Goal: Information Seeking & Learning: Learn about a topic

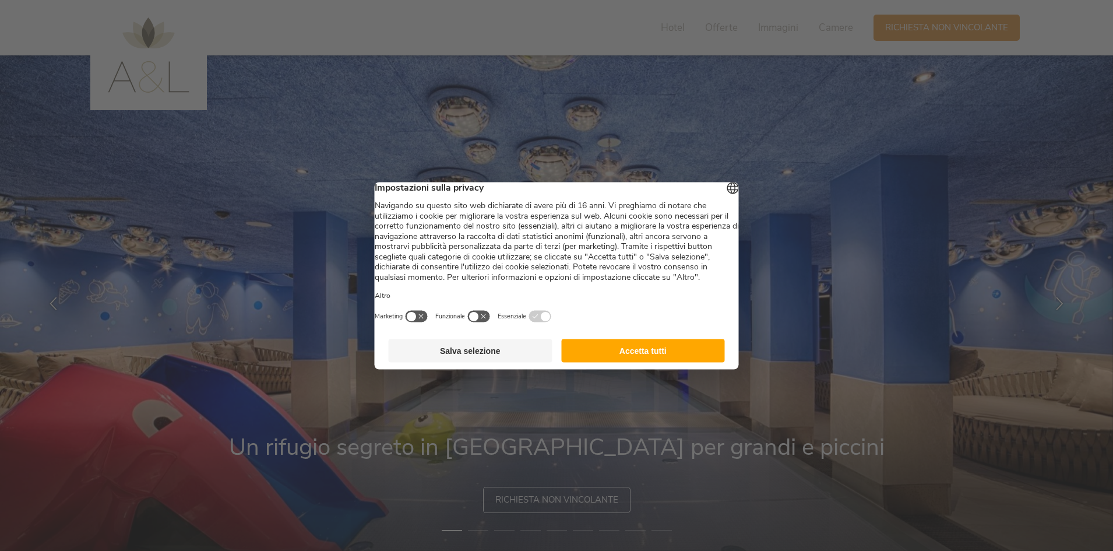
click at [544, 358] on button "Salva selezione" at bounding box center [471, 350] width 164 height 23
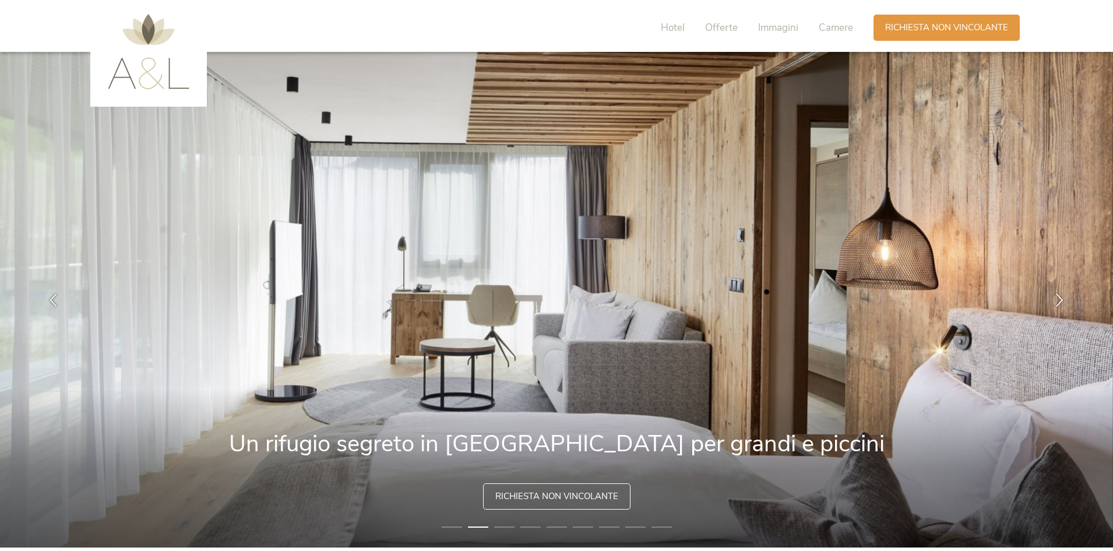
scroll to position [58, 0]
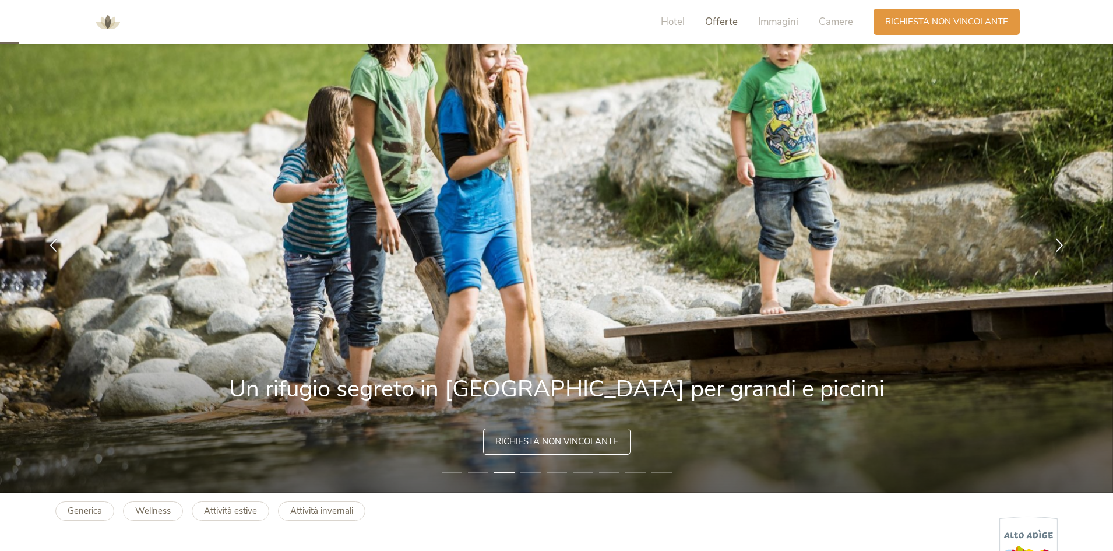
click at [719, 25] on span "Offerte" at bounding box center [721, 21] width 33 height 13
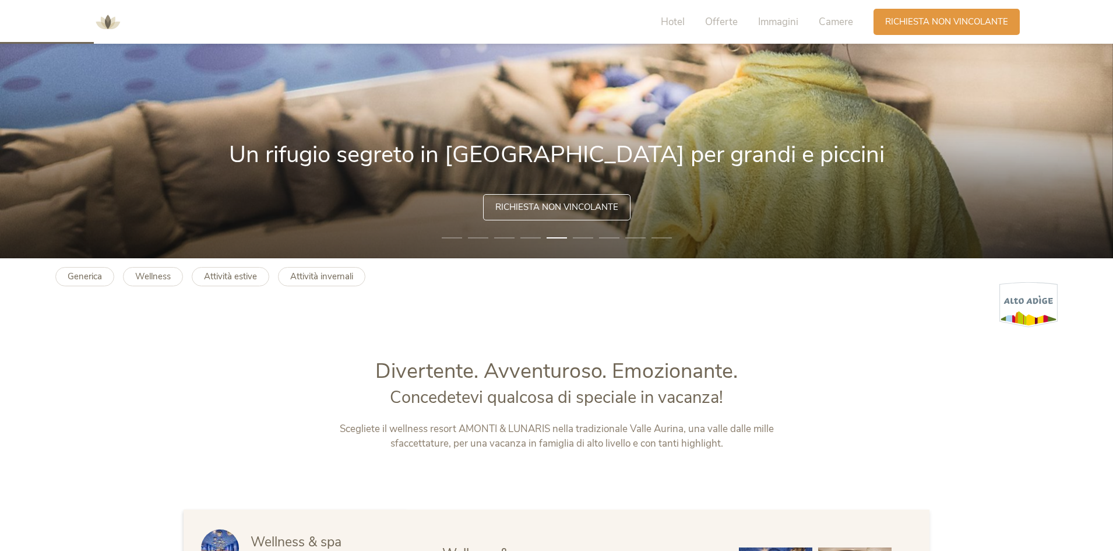
scroll to position [0, 0]
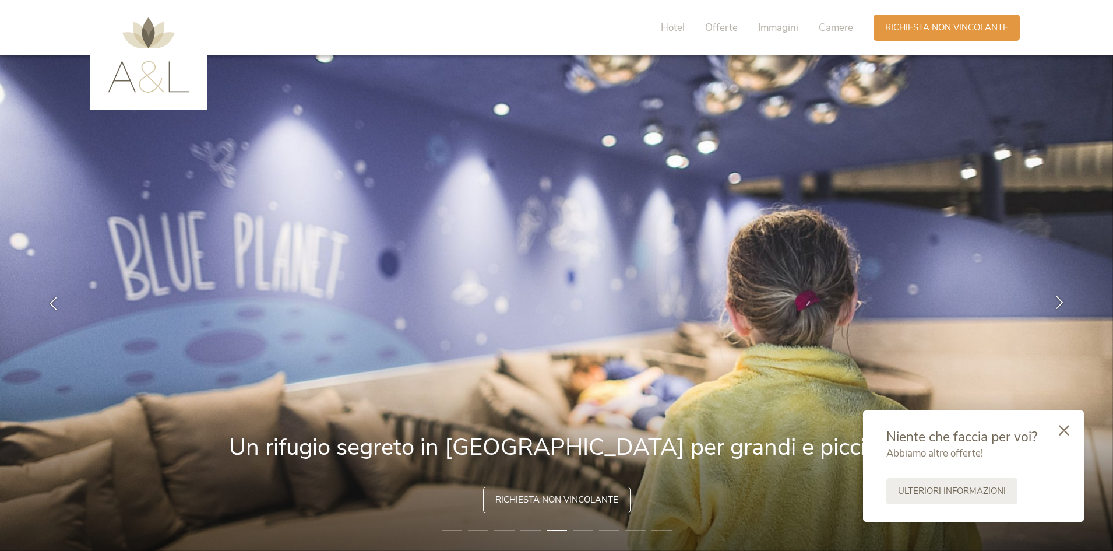
click at [1065, 299] on icon at bounding box center [1059, 301] width 13 height 13
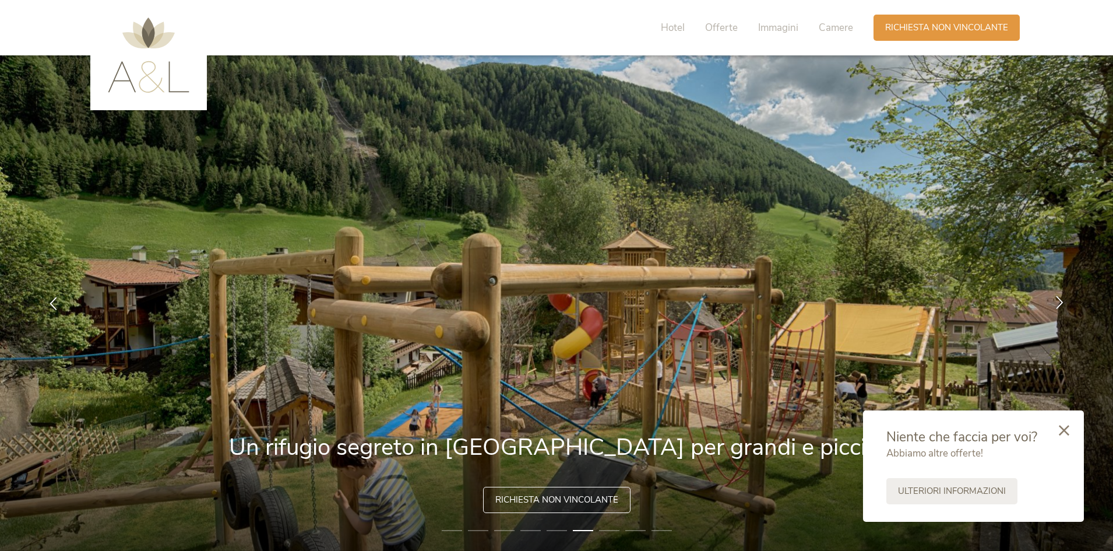
click at [1065, 299] on icon at bounding box center [1059, 301] width 13 height 13
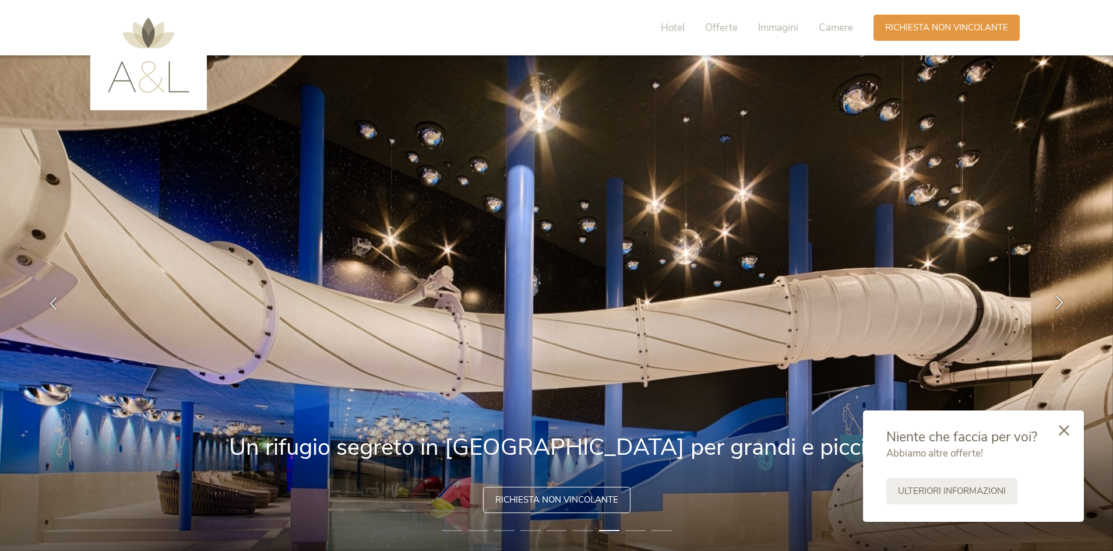
click at [1065, 299] on icon at bounding box center [1059, 301] width 13 height 13
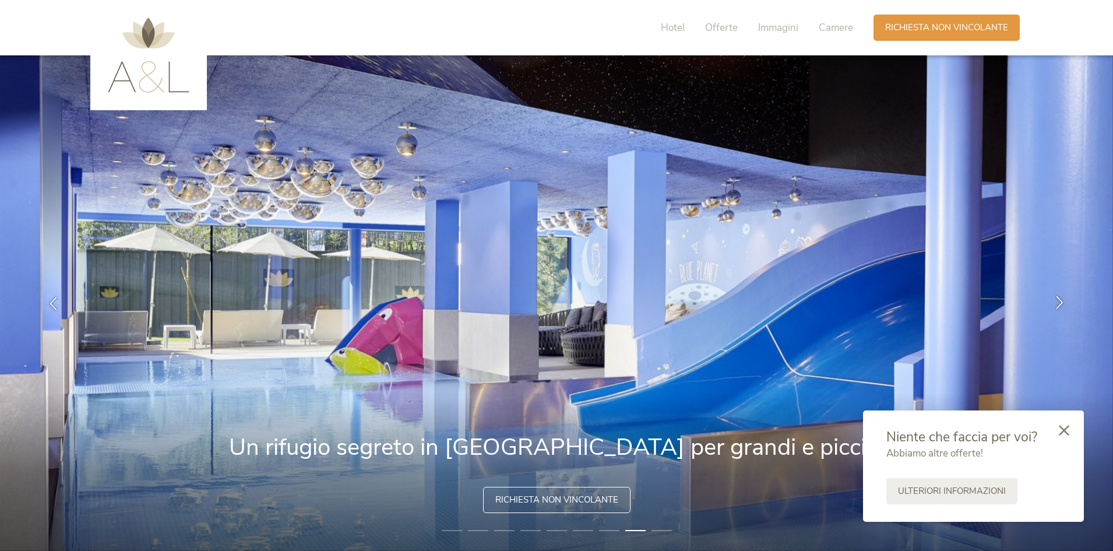
click at [1065, 299] on icon at bounding box center [1059, 301] width 13 height 13
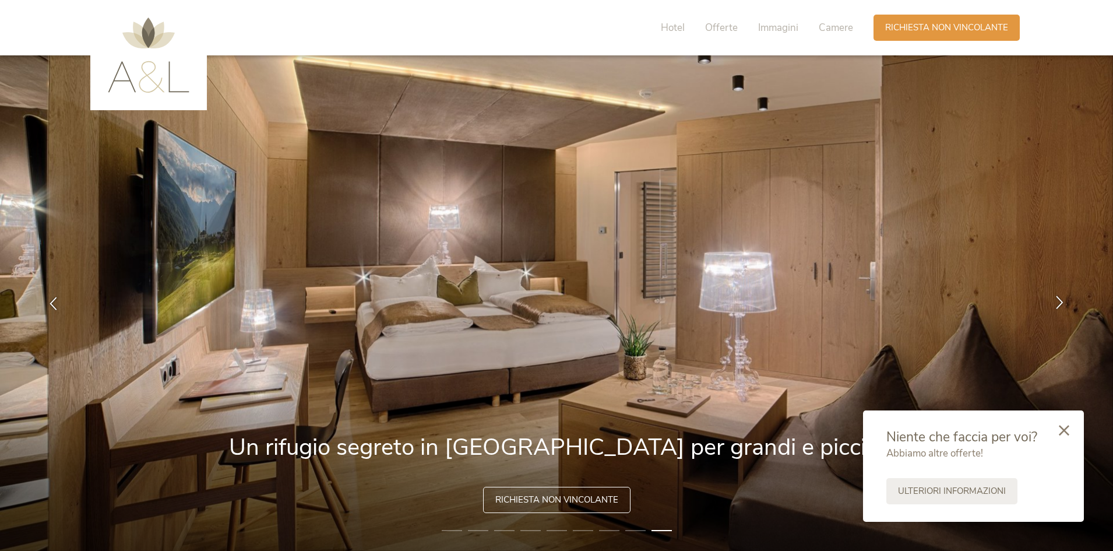
click at [1065, 299] on icon at bounding box center [1059, 301] width 13 height 13
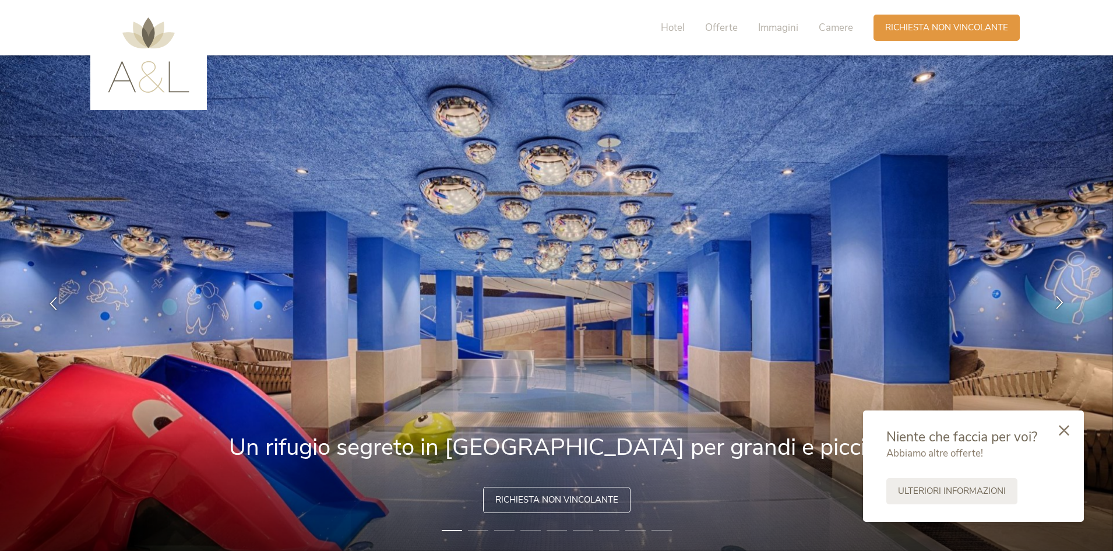
click at [1065, 299] on icon at bounding box center [1059, 301] width 13 height 13
click at [722, 31] on span "Offerte" at bounding box center [721, 27] width 33 height 13
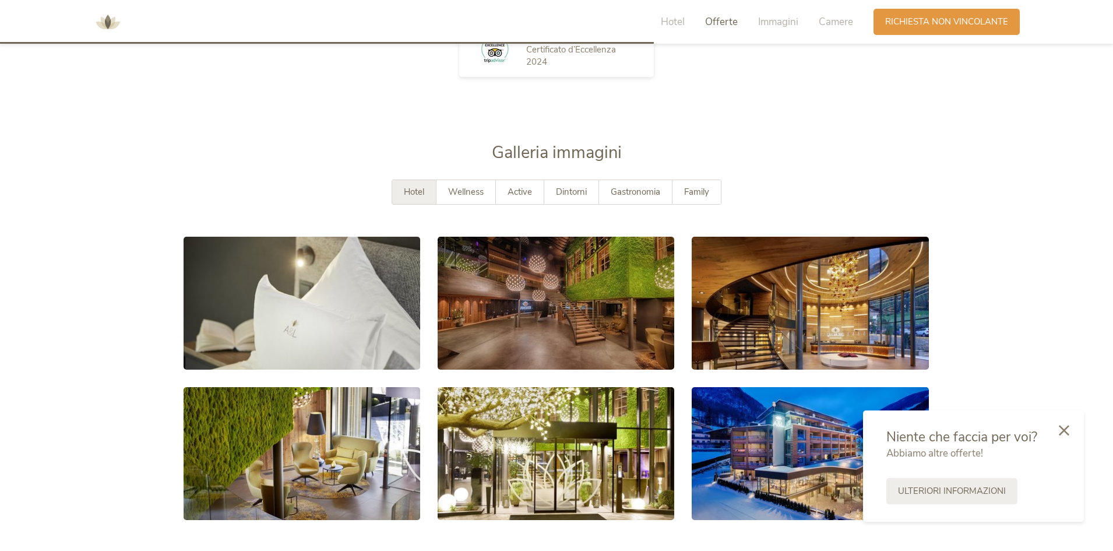
scroll to position [2099, 0]
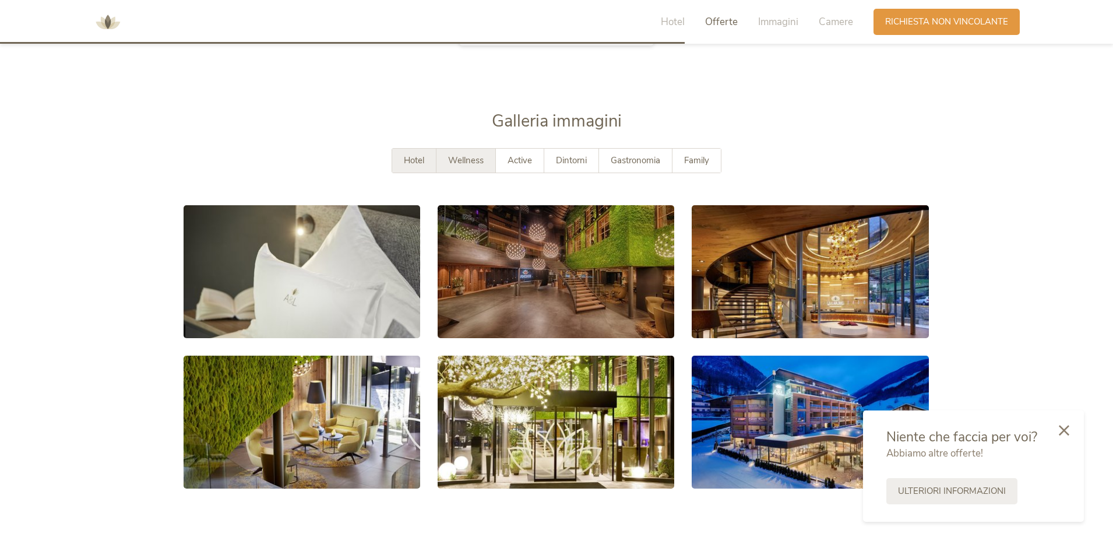
click at [461, 162] on span "Wellness" at bounding box center [466, 160] width 36 height 12
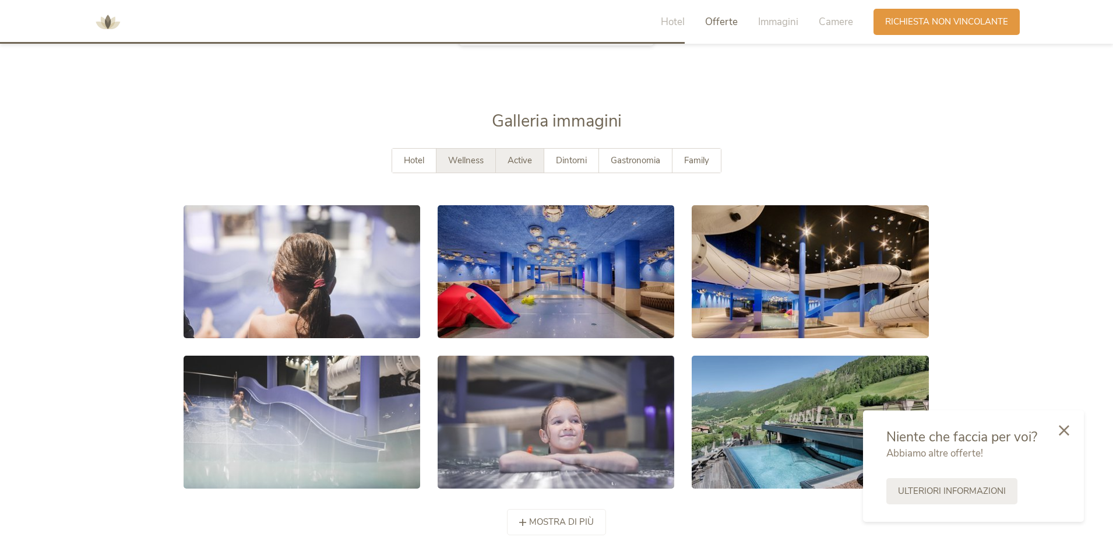
click at [538, 163] on div "Active" at bounding box center [520, 161] width 48 height 24
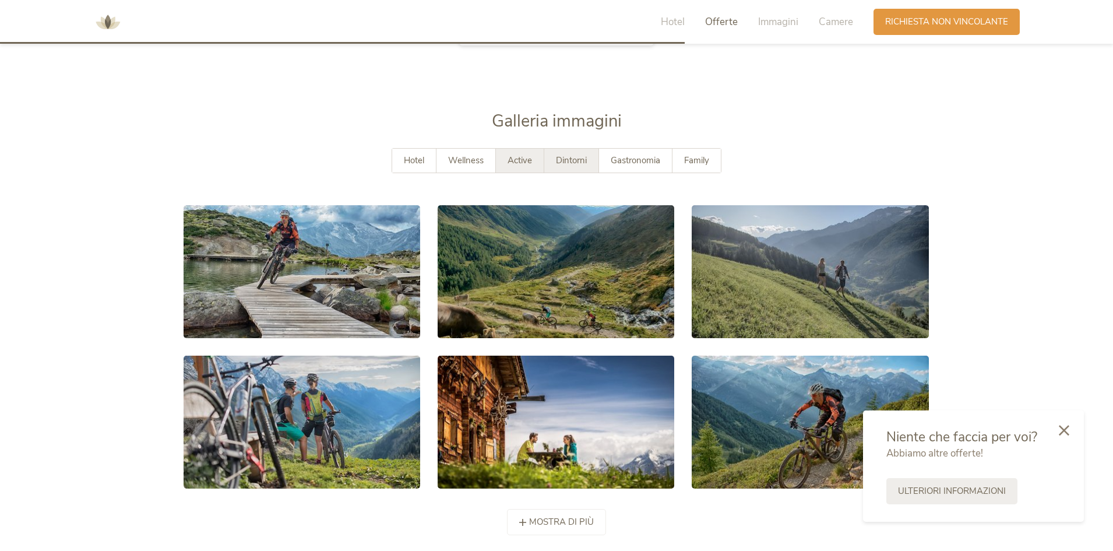
click at [587, 159] on div "Dintorni" at bounding box center [571, 161] width 55 height 24
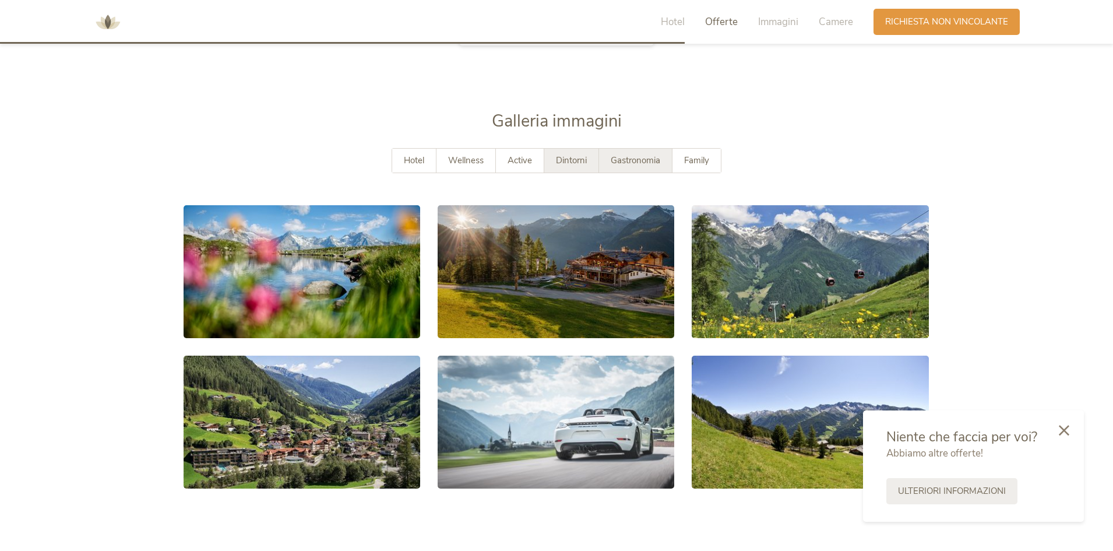
click at [632, 166] on div "Gastronomia" at bounding box center [635, 161] width 73 height 24
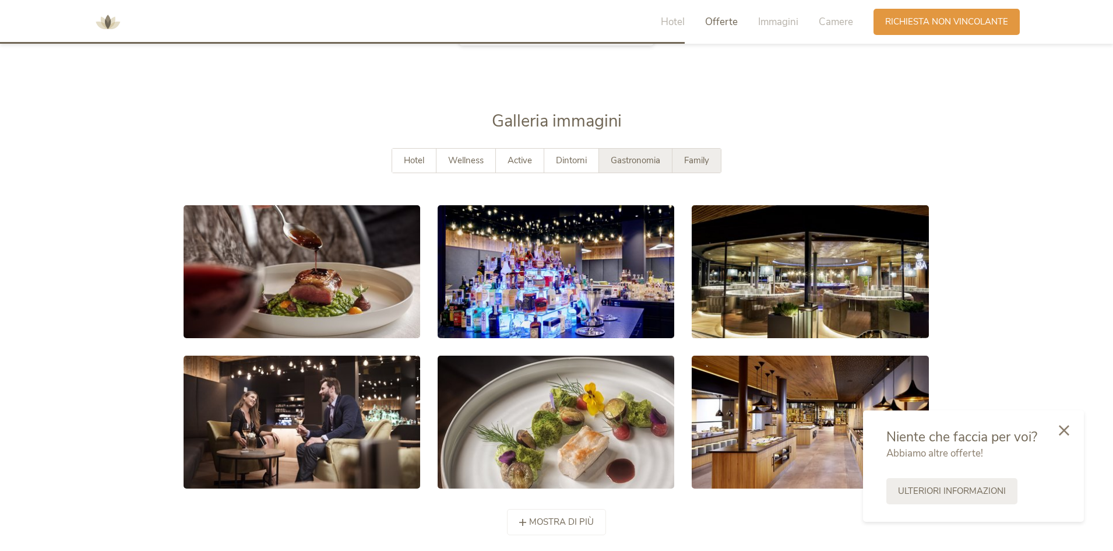
click at [697, 163] on span "Family" at bounding box center [696, 160] width 25 height 12
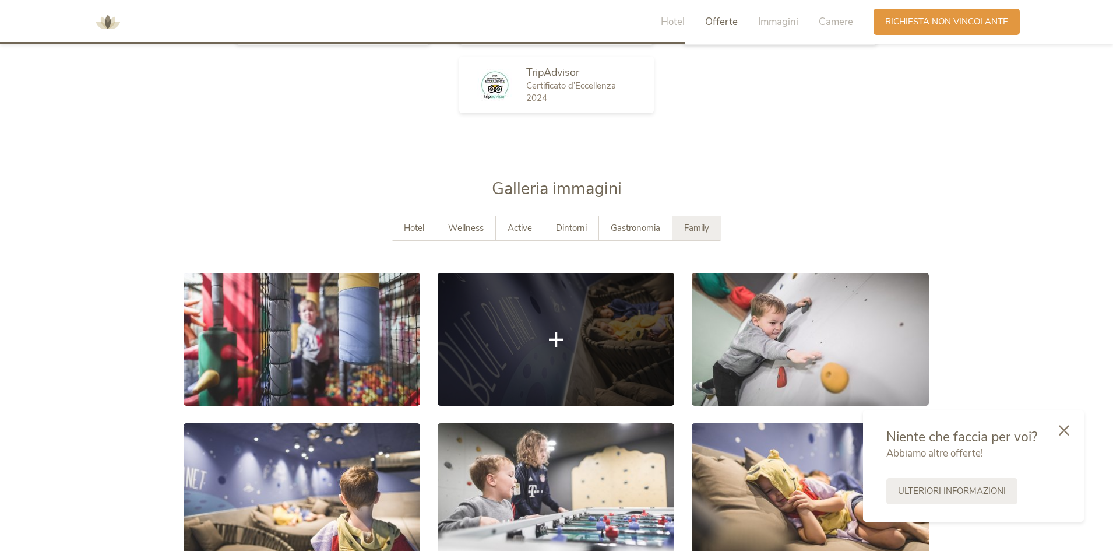
scroll to position [1924, 0]
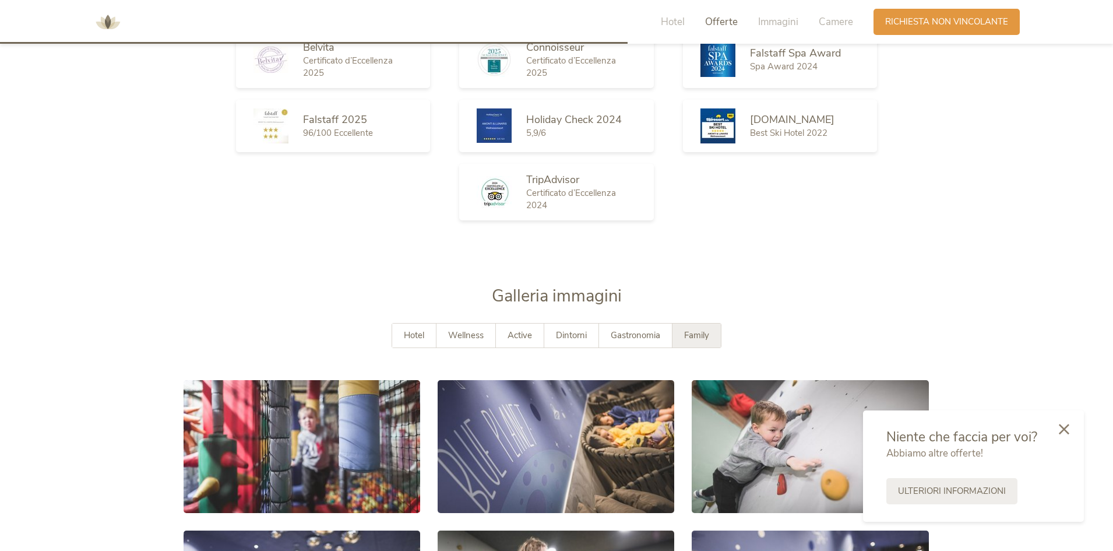
click at [1068, 431] on icon at bounding box center [1064, 429] width 10 height 10
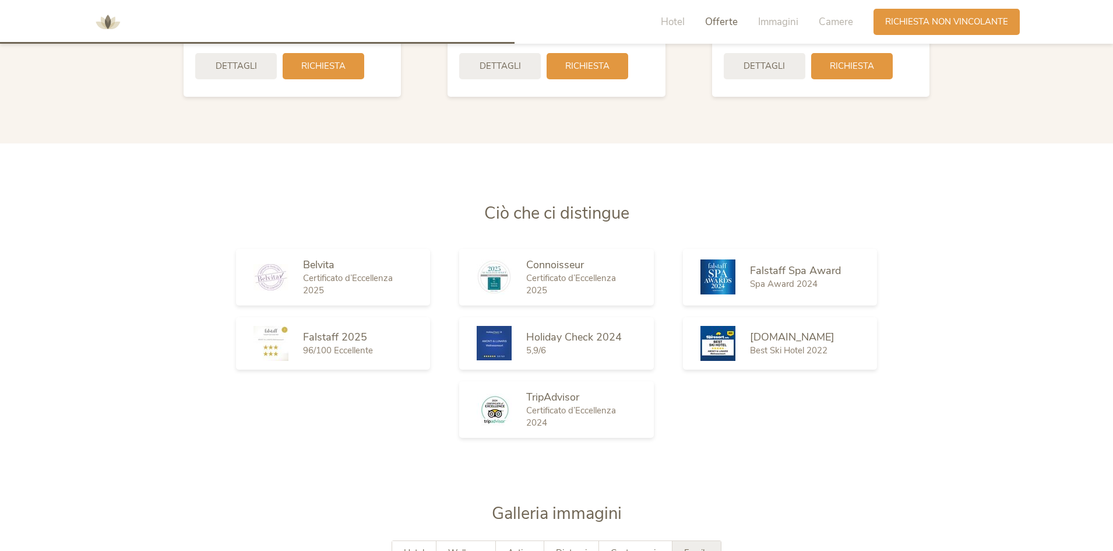
scroll to position [1548, 0]
